Goal: Information Seeking & Learning: Stay updated

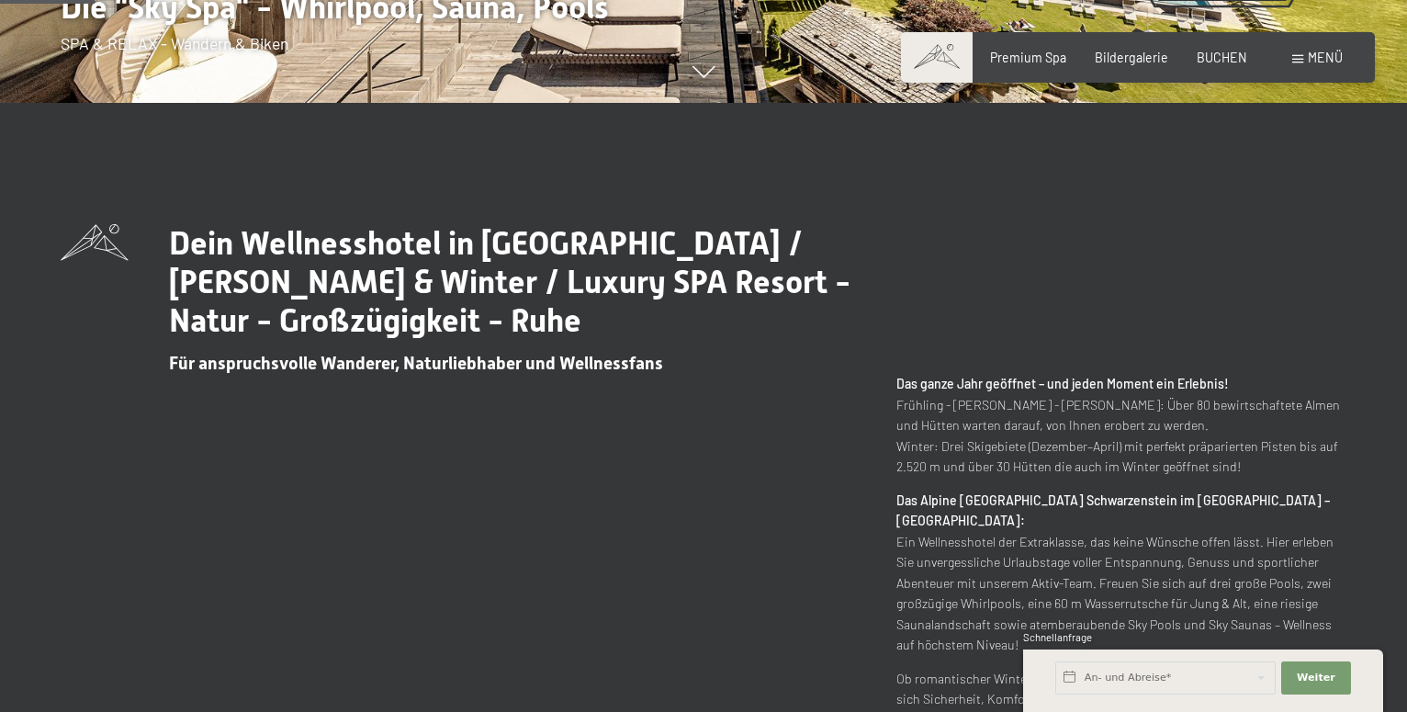
scroll to position [656, 0]
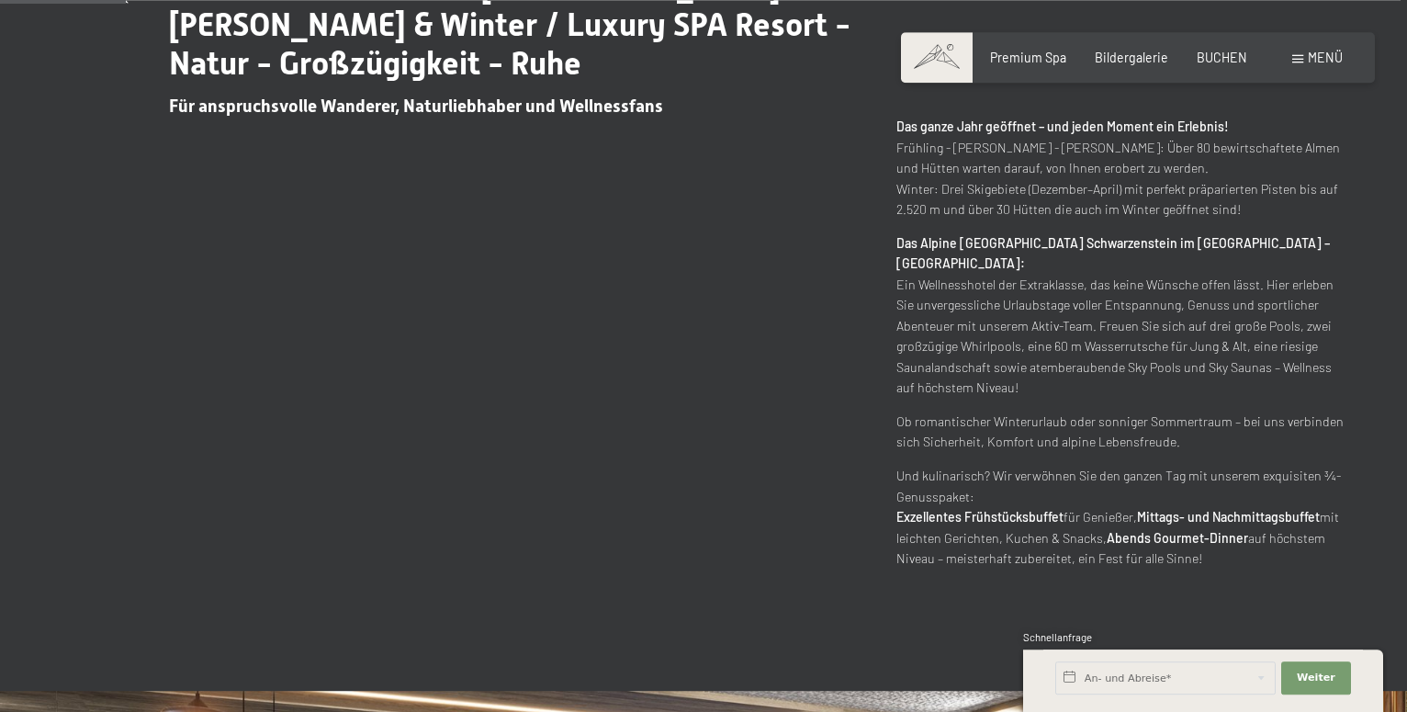
drag, startPoint x: 1412, startPoint y: 701, endPoint x: 1409, endPoint y: 656, distance: 45.1
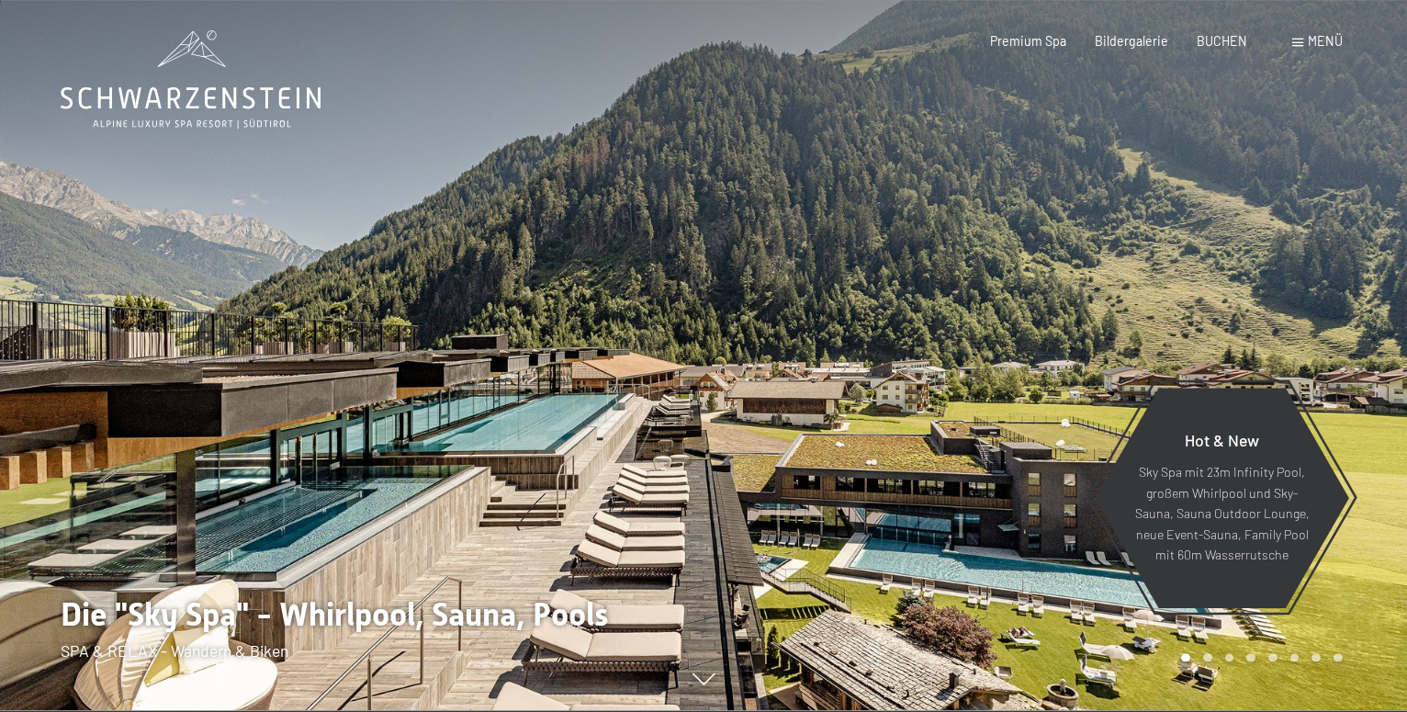
scroll to position [0, 0]
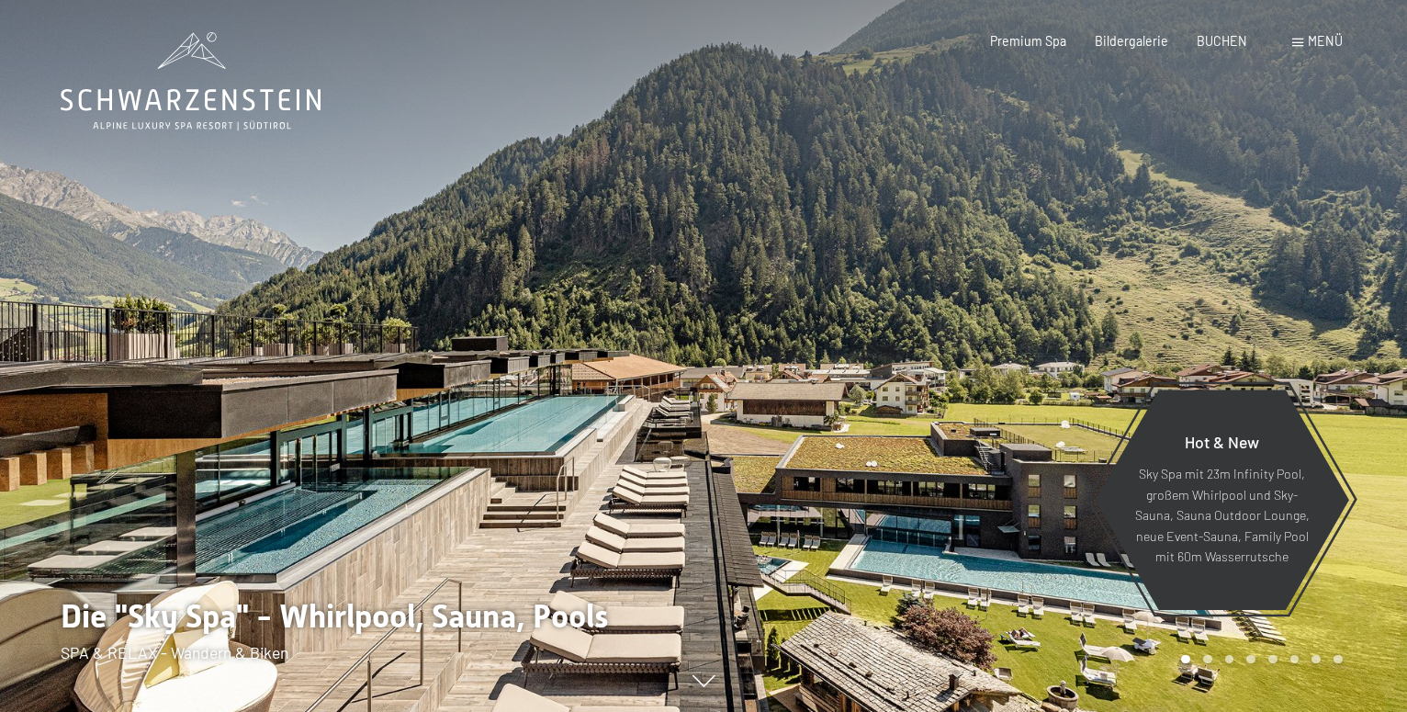
click at [1324, 39] on span "Menü" at bounding box center [1325, 41] width 35 height 16
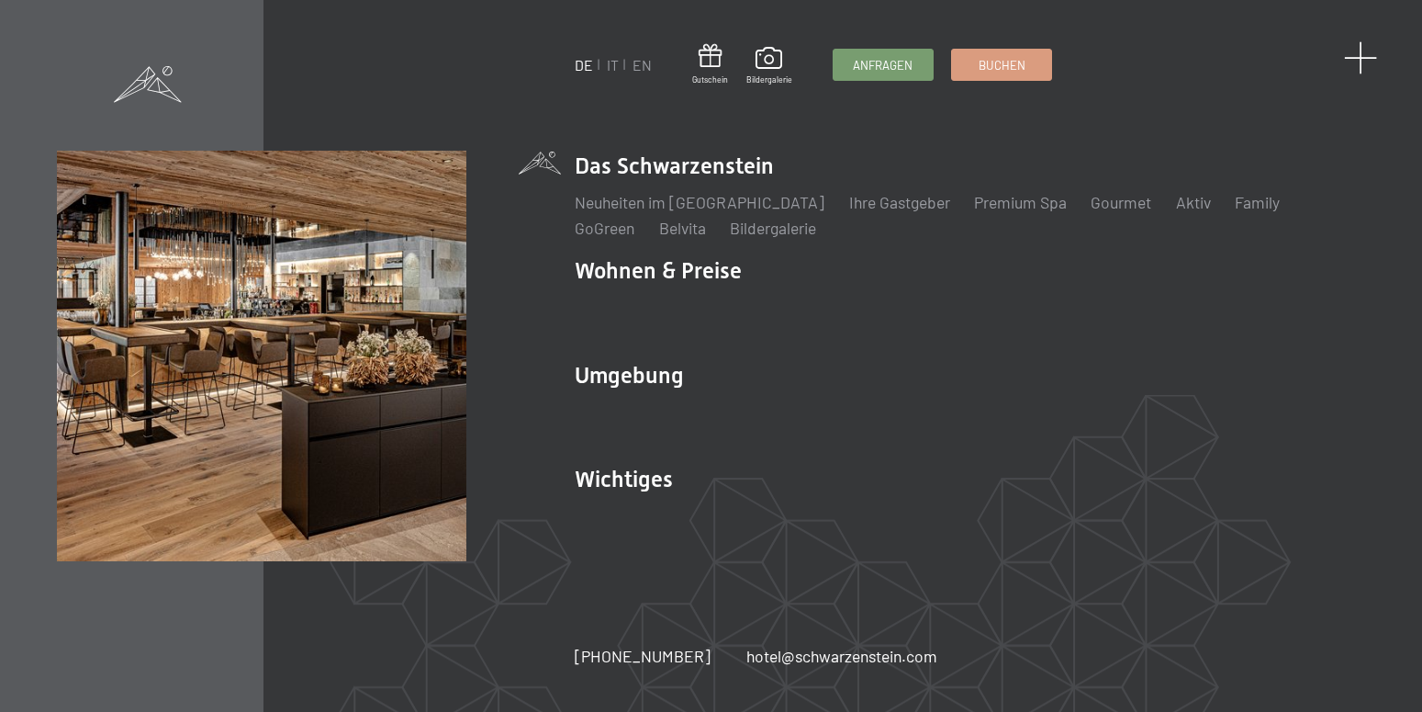
click at [1360, 58] on span at bounding box center [1361, 58] width 34 height 34
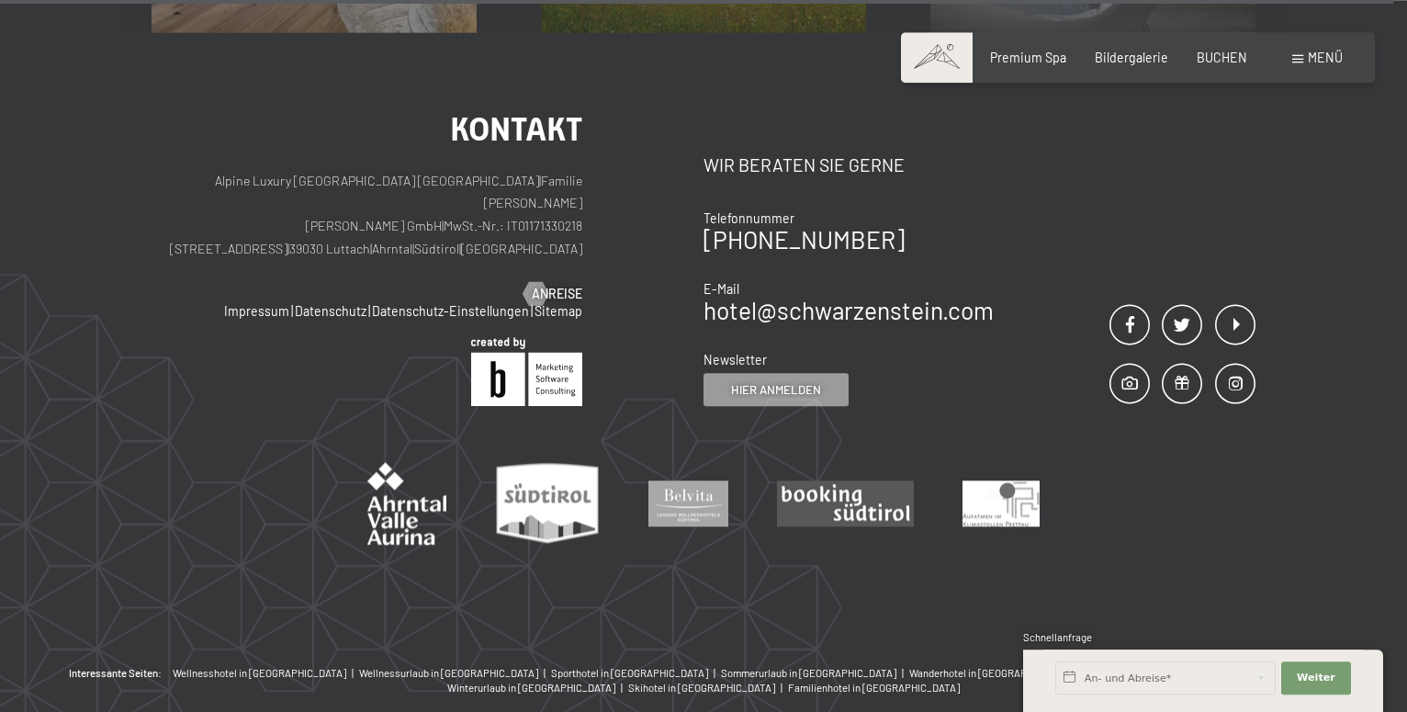
scroll to position [7868, 0]
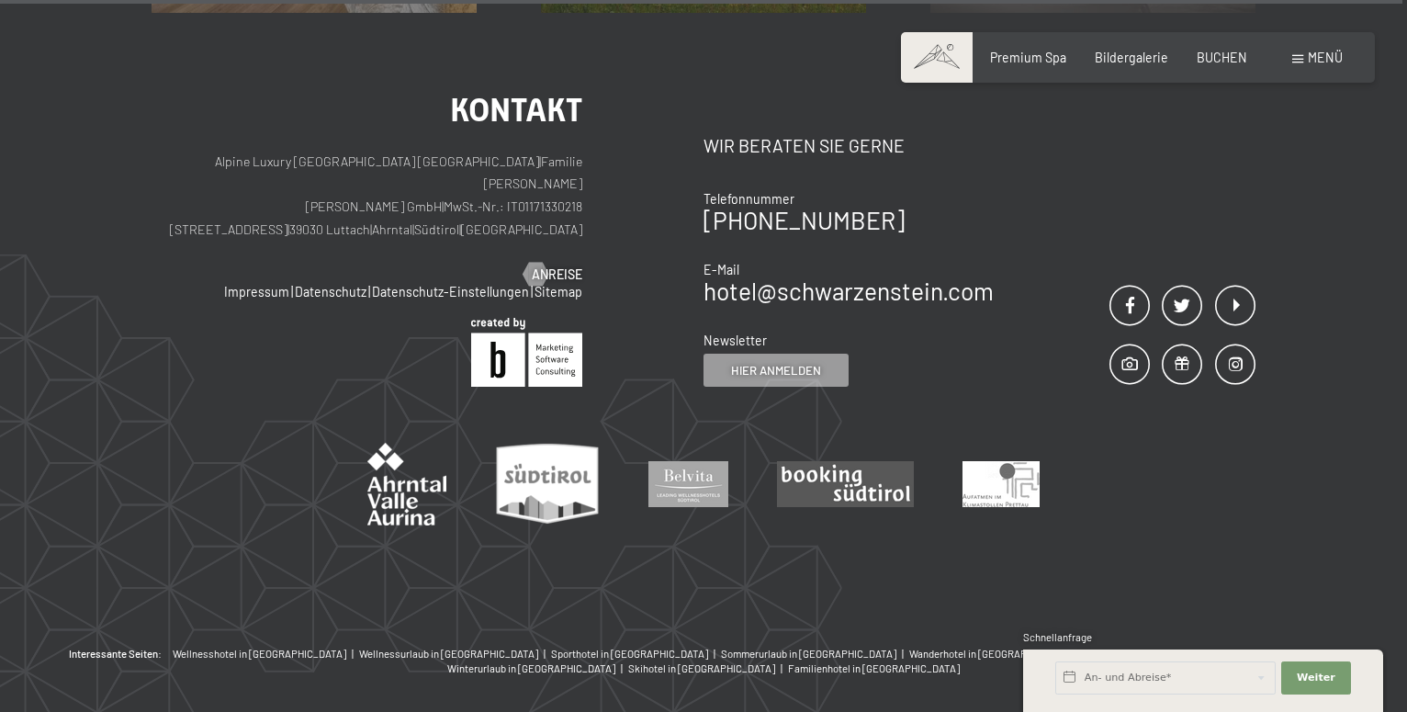
click at [1306, 60] on div "Menü" at bounding box center [1317, 58] width 51 height 18
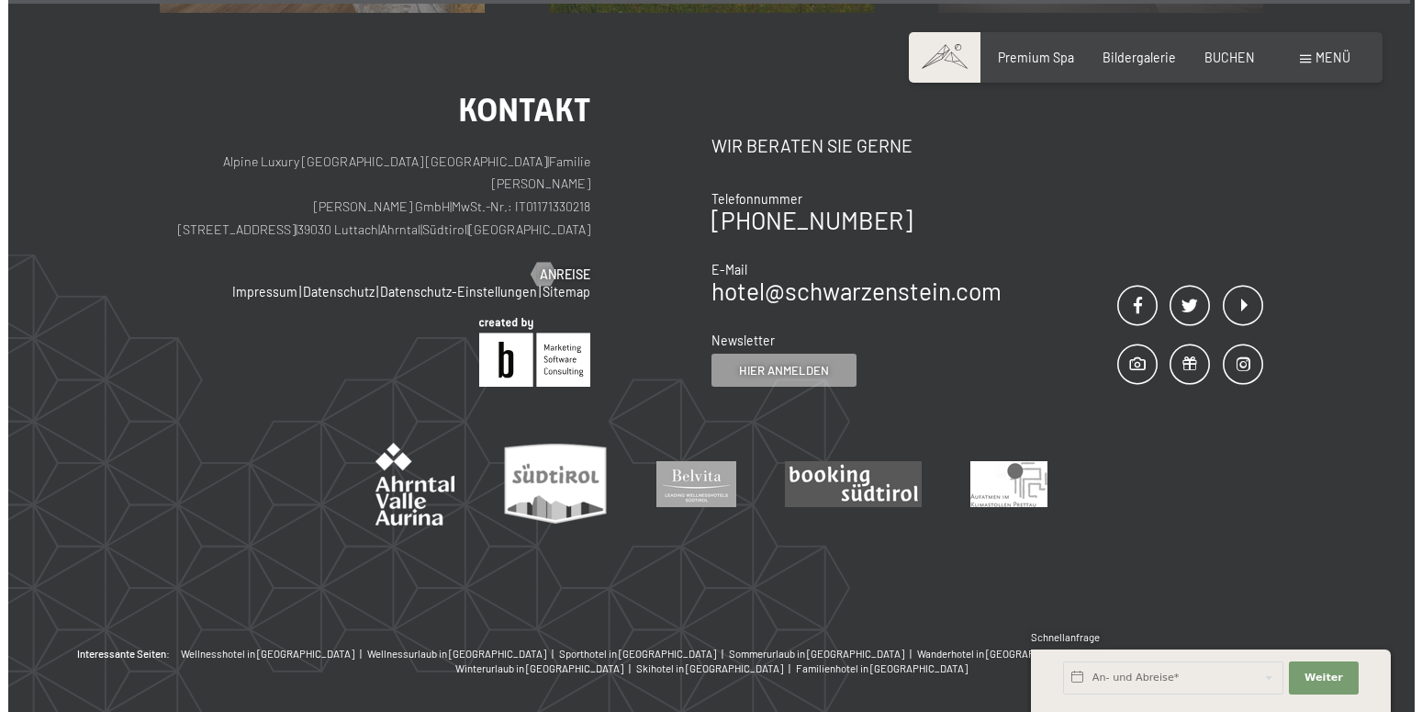
scroll to position [7859, 0]
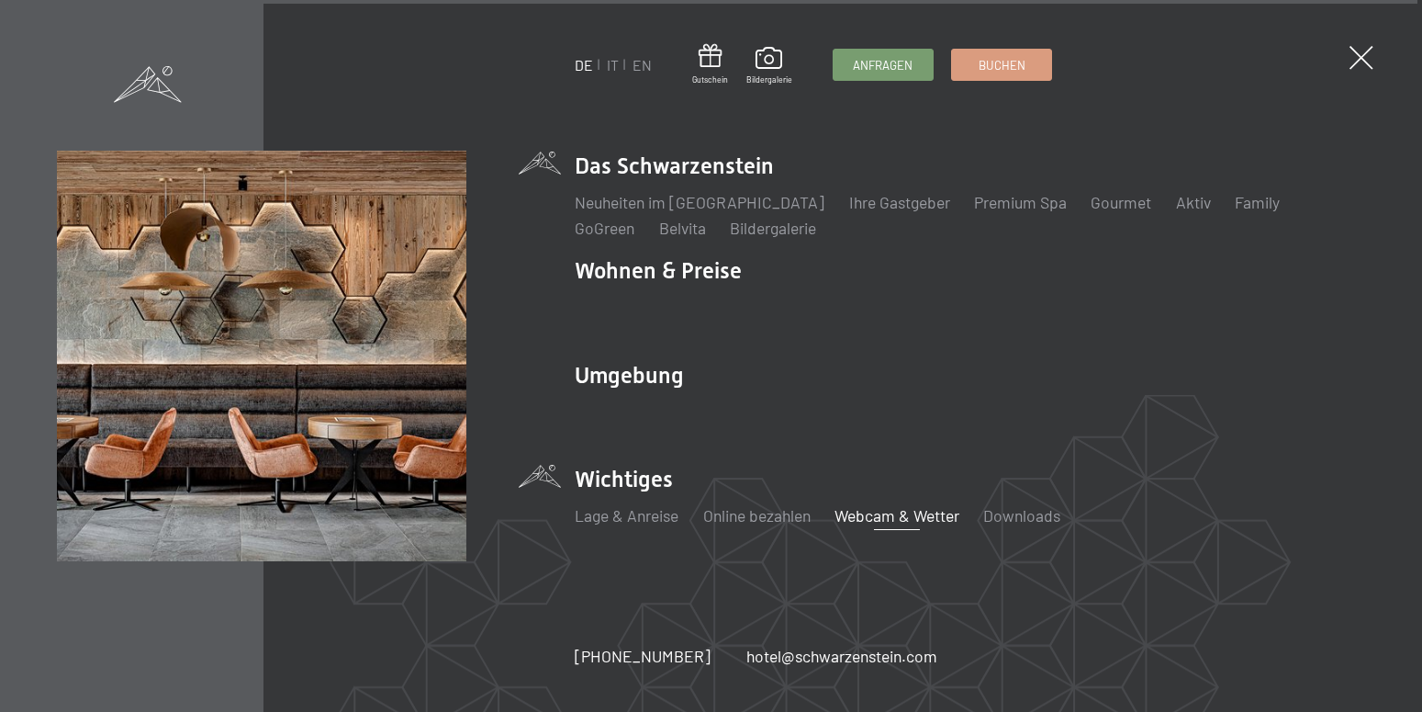
click at [883, 518] on link "Webcam & Wetter" at bounding box center [897, 515] width 125 height 20
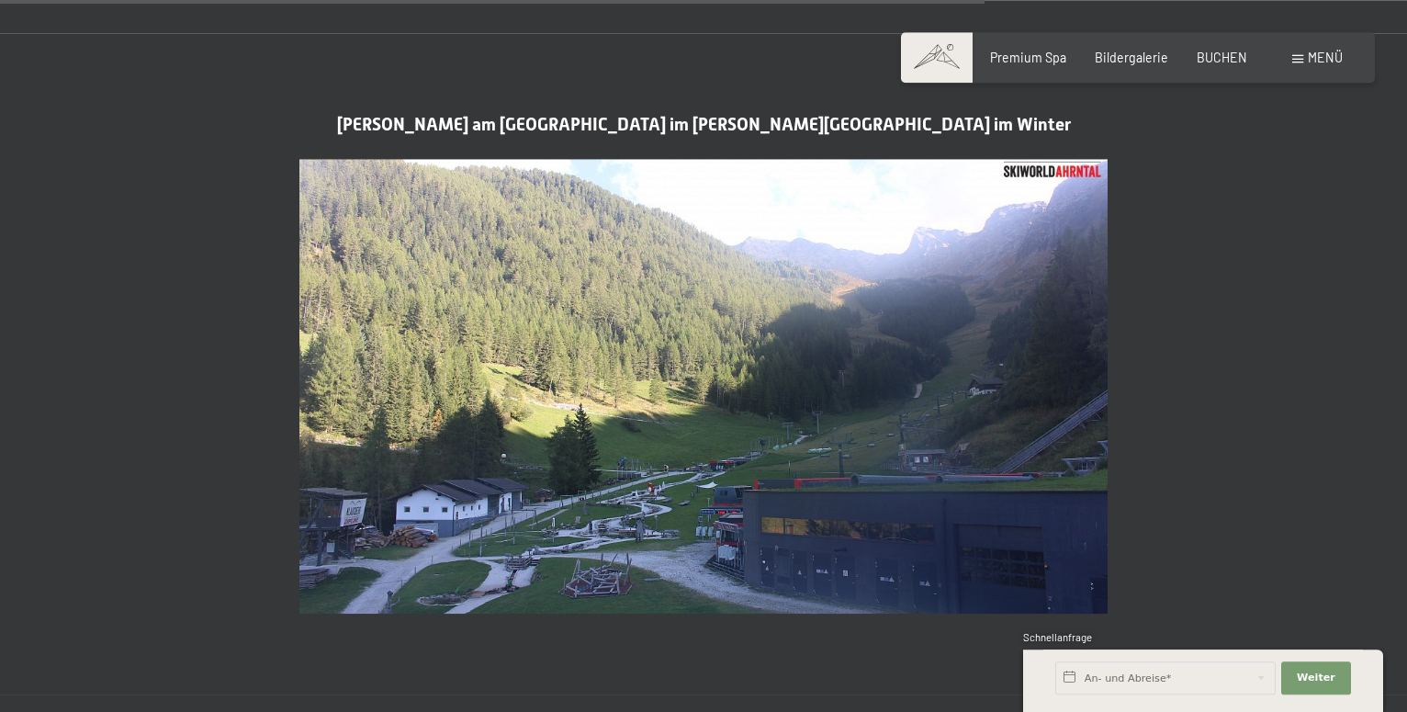
scroll to position [4043, 0]
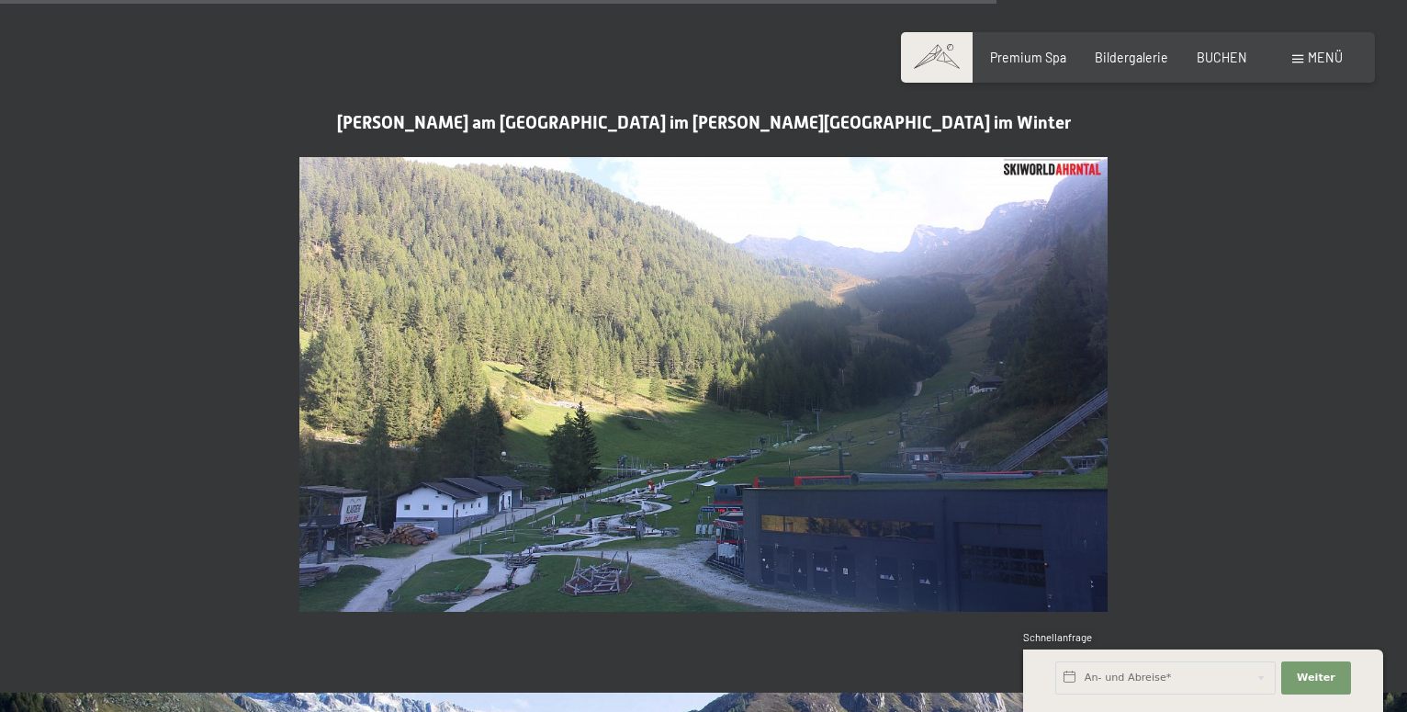
drag, startPoint x: 1396, startPoint y: 685, endPoint x: 1411, endPoint y: 454, distance: 231.9
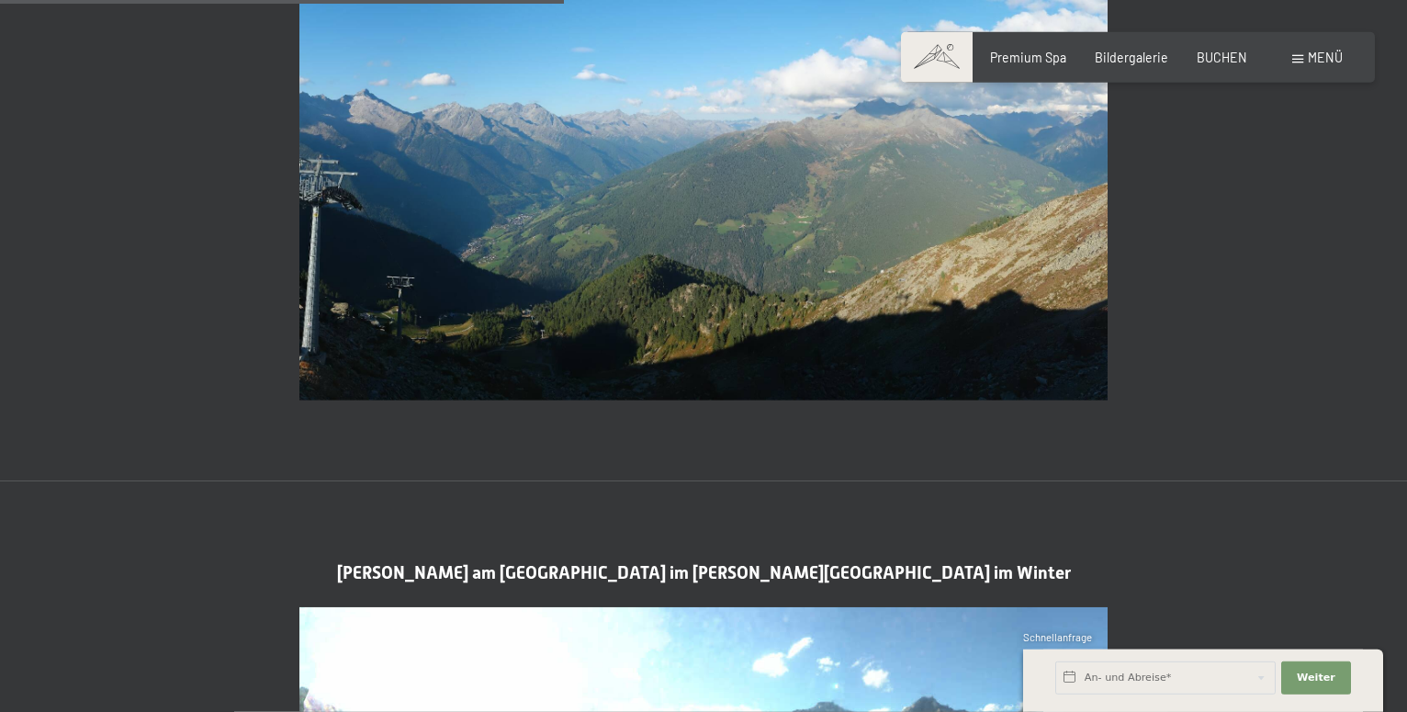
scroll to position [2288, 0]
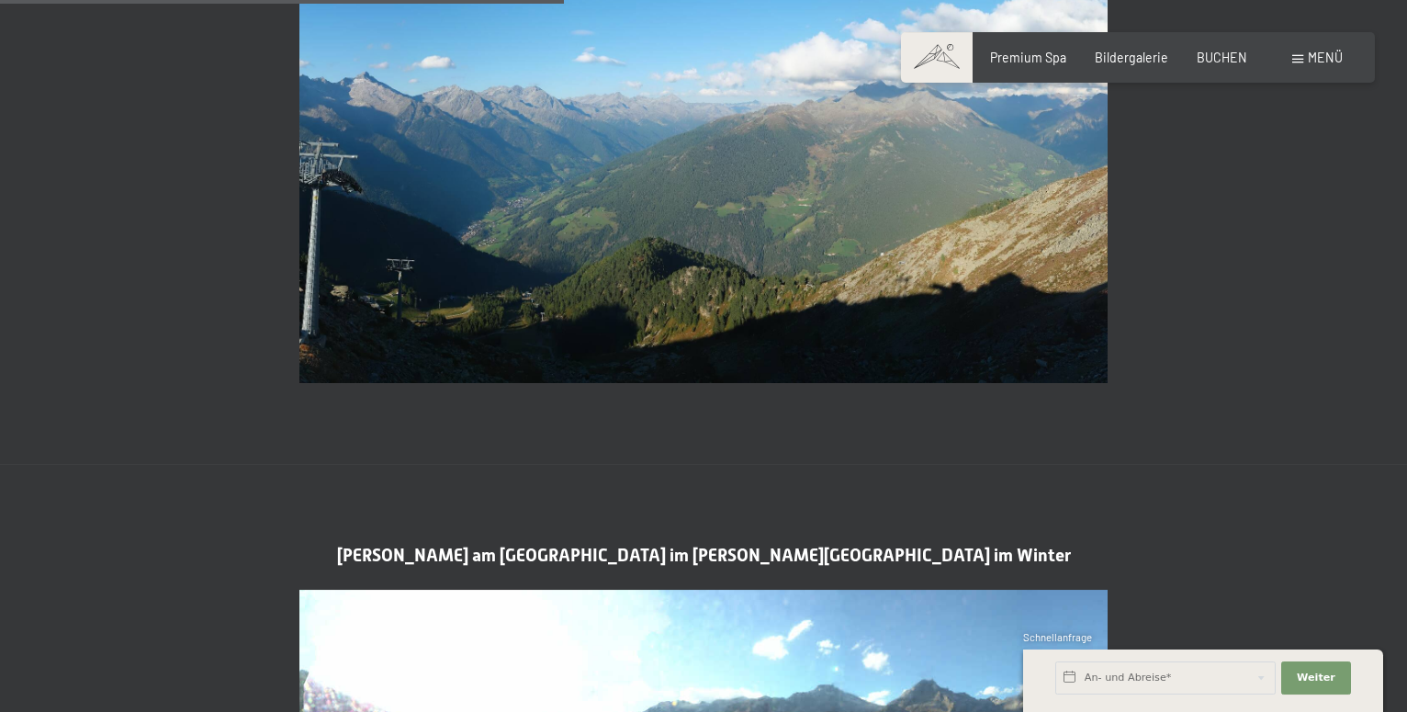
click at [782, 216] on img at bounding box center [703, 155] width 808 height 455
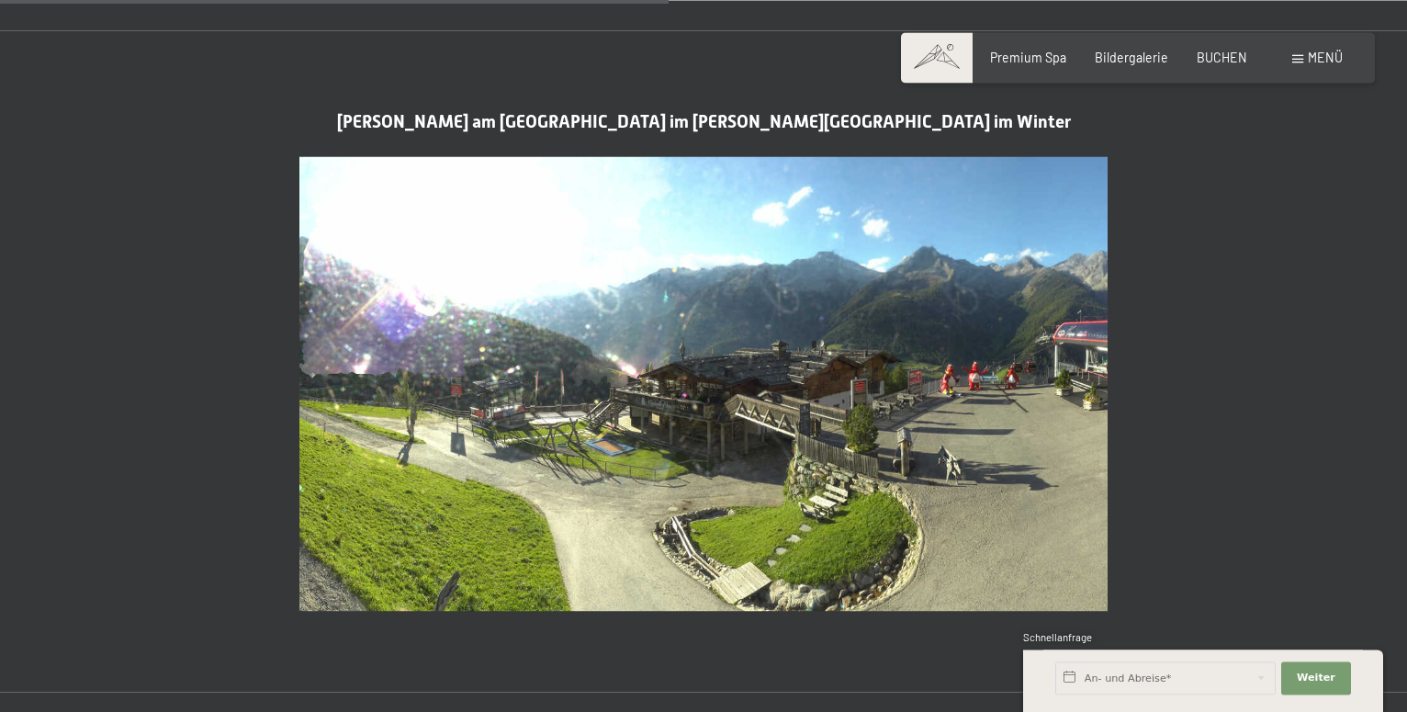
scroll to position [2756, 0]
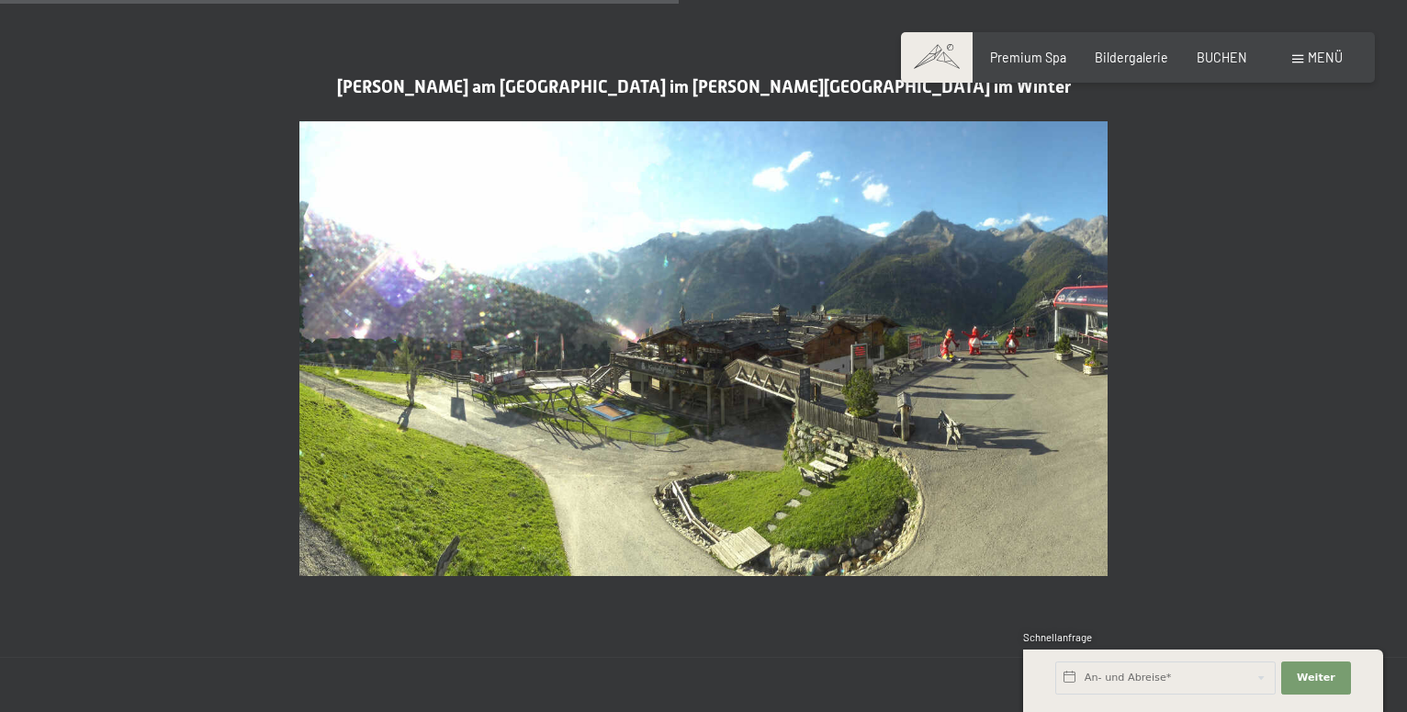
click at [990, 425] on img at bounding box center [703, 348] width 808 height 455
